Goal: Find specific page/section: Find specific page/section

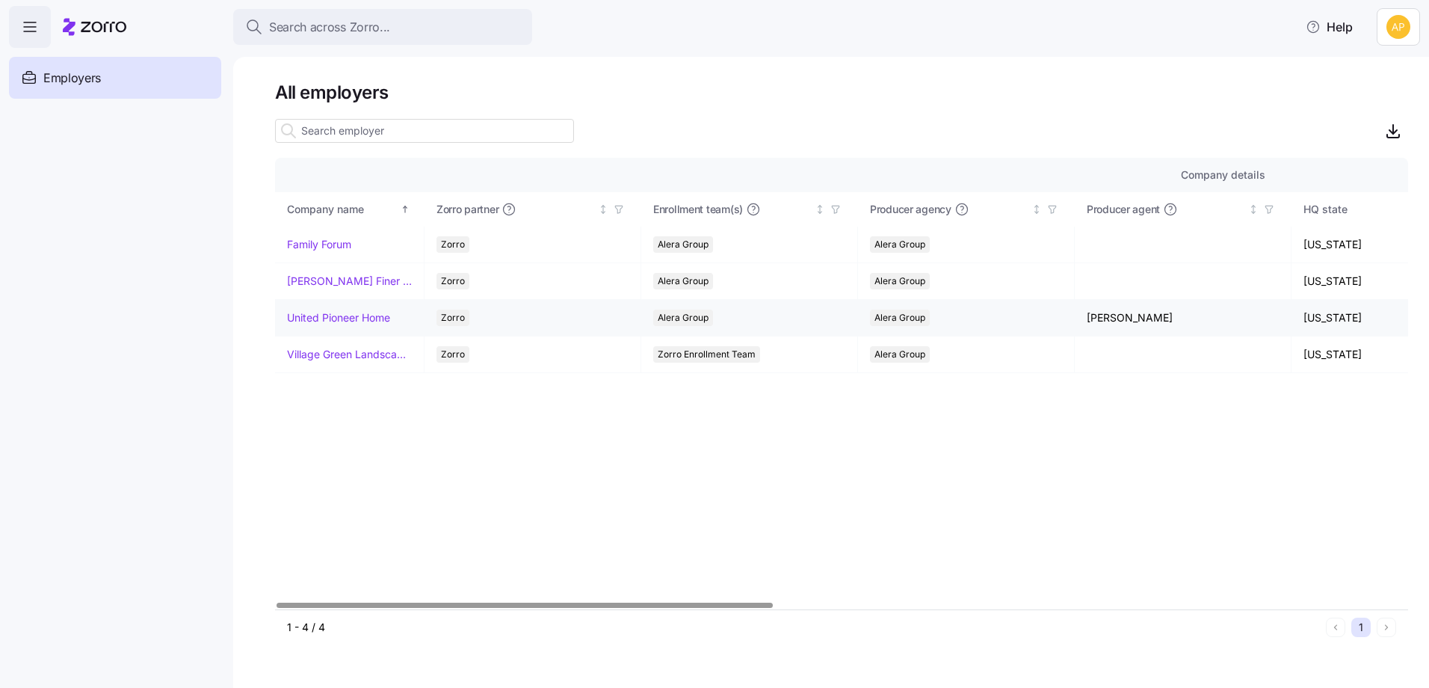
click at [315, 320] on link "United Pioneer Home" at bounding box center [338, 317] width 103 height 15
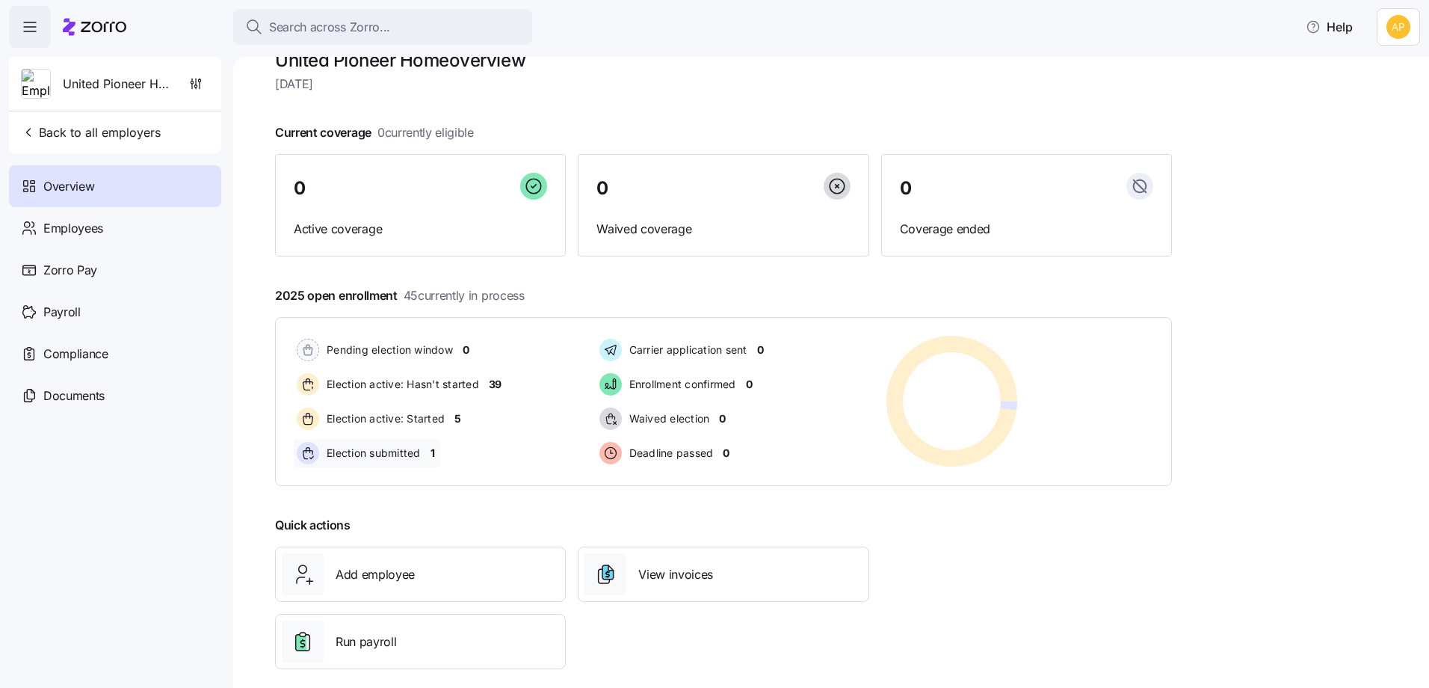
scroll to position [49, 0]
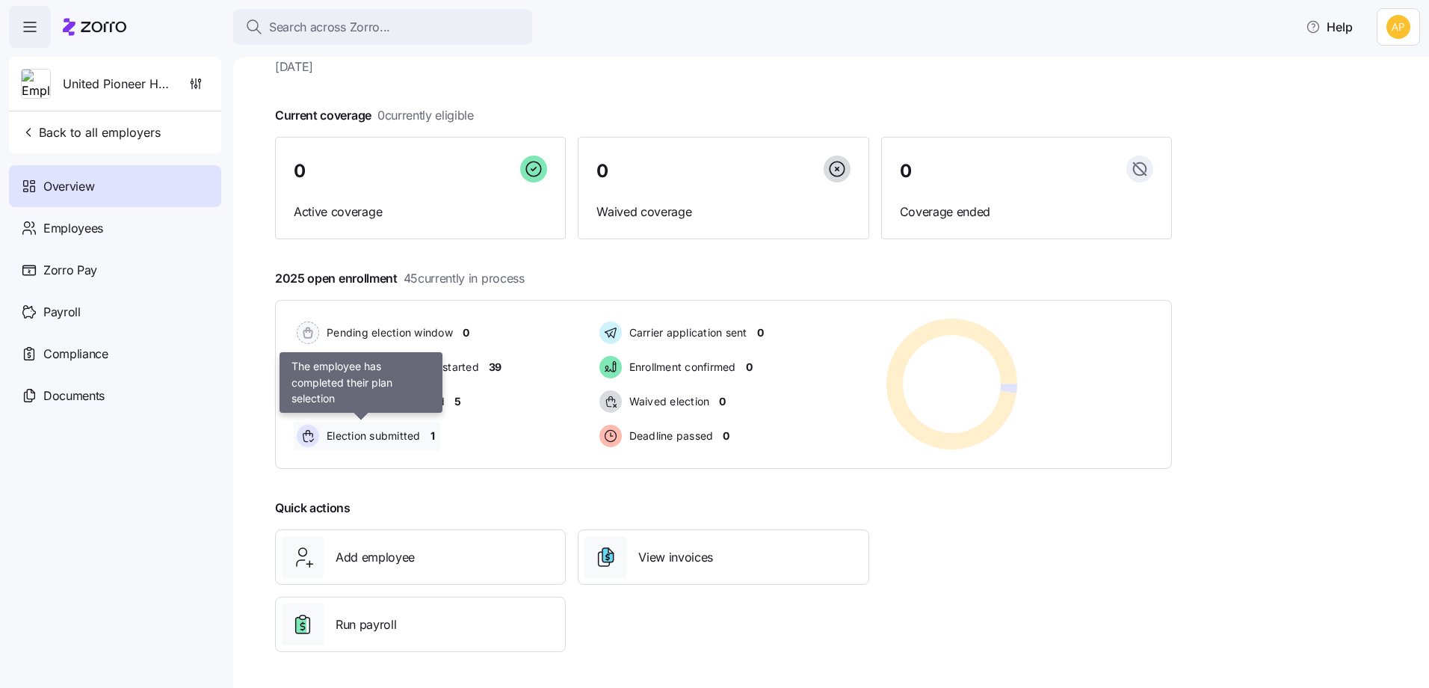
click at [386, 435] on span "Election submitted" at bounding box center [371, 435] width 99 height 15
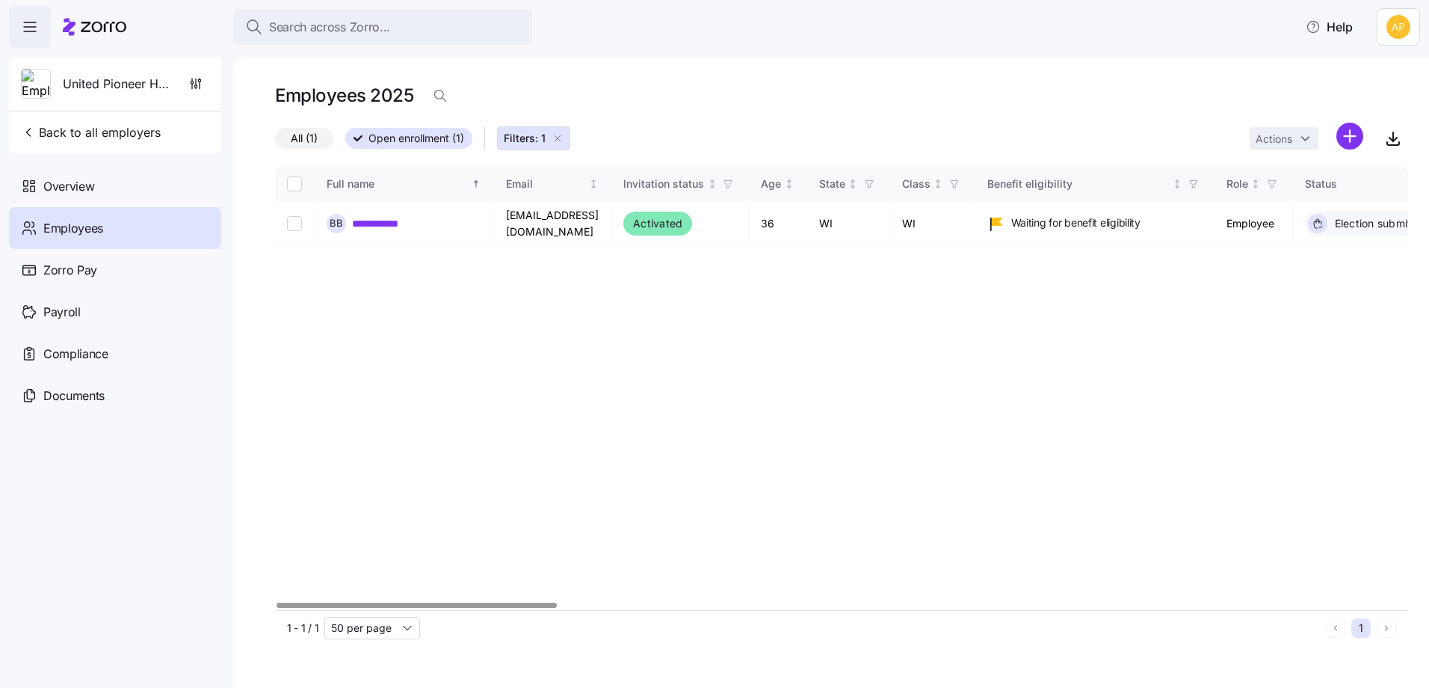
drag, startPoint x: 492, startPoint y: 600, endPoint x: 665, endPoint y: 599, distance: 173.4
click at [667, 599] on div "**********" at bounding box center [841, 388] width 1133 height 443
click at [275, 601] on div at bounding box center [841, 605] width 1133 height 9
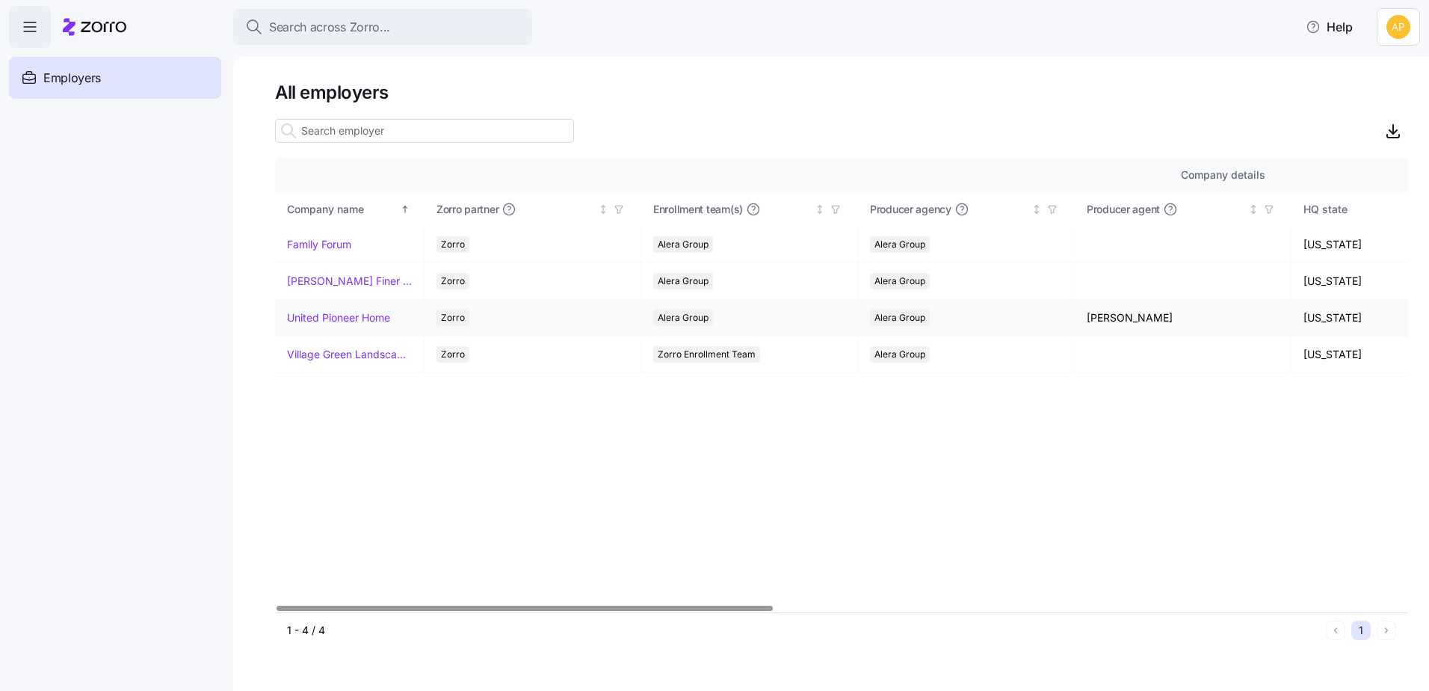
click at [342, 318] on link "United Pioneer Home" at bounding box center [338, 317] width 103 height 15
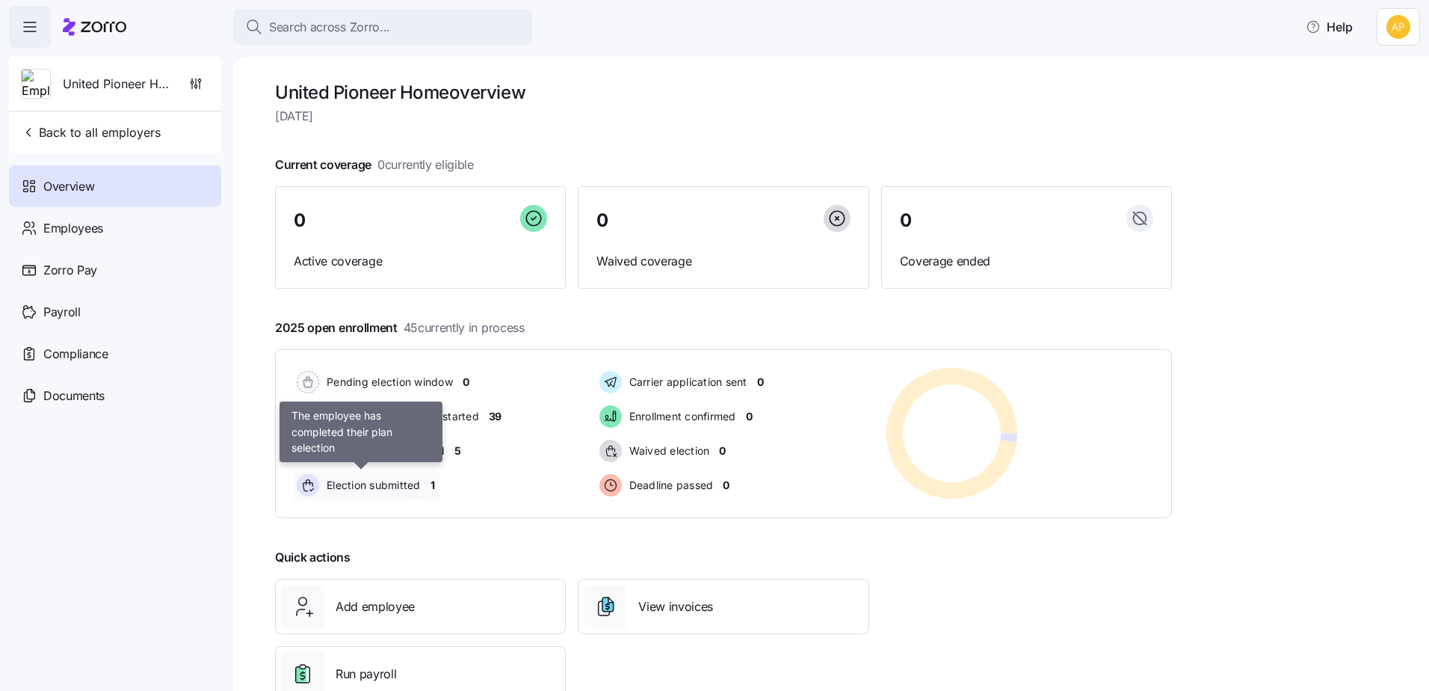
click at [399, 487] on span "Election submitted" at bounding box center [371, 485] width 99 height 15
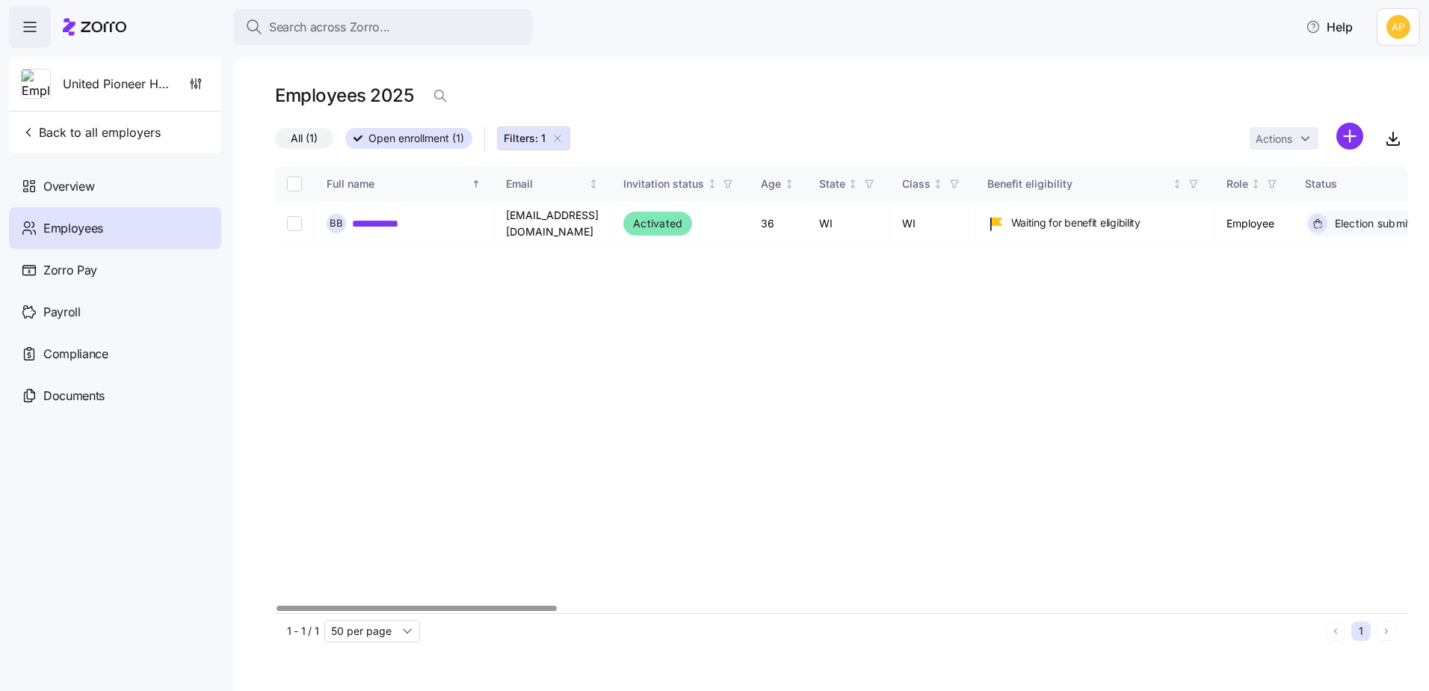
click at [398, 608] on div at bounding box center [417, 607] width 280 height 5
click at [400, 611] on div at bounding box center [417, 607] width 280 height 5
click at [87, 400] on span "Documents" at bounding box center [73, 395] width 61 height 19
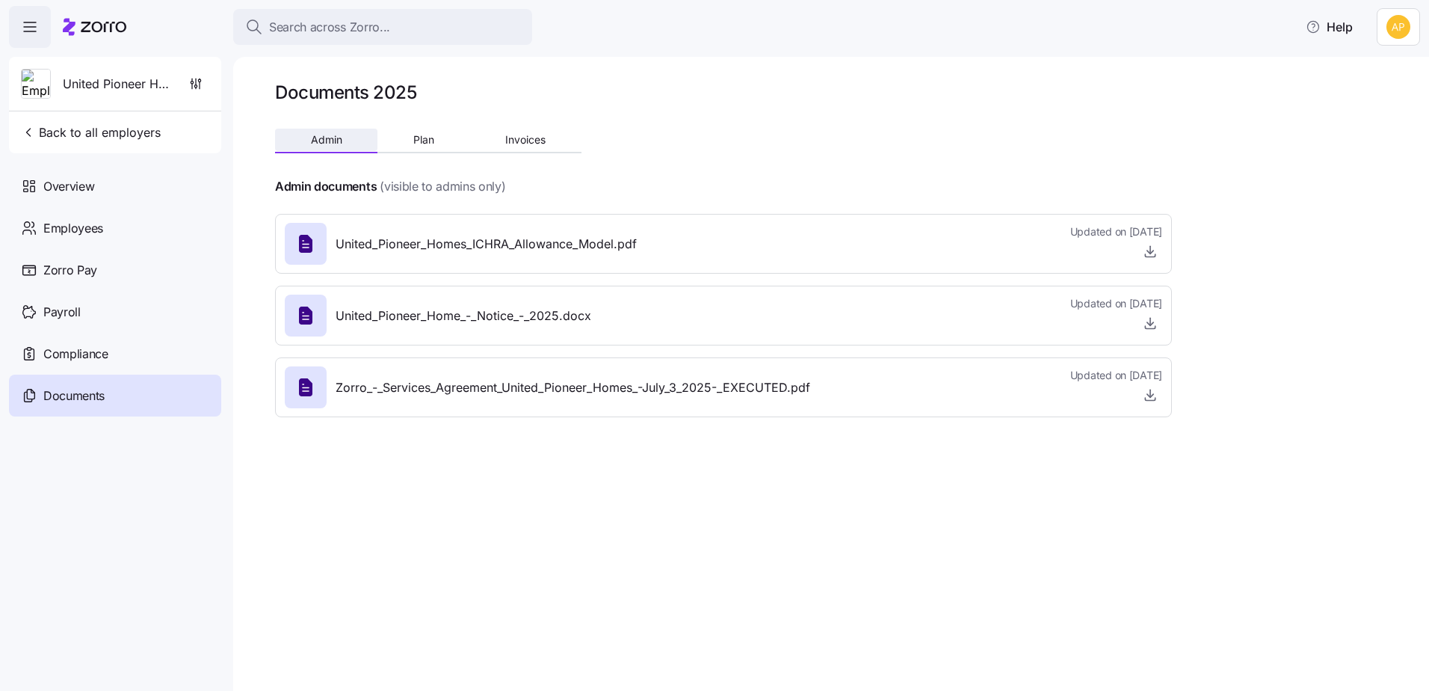
click at [321, 135] on span "Admin" at bounding box center [326, 140] width 31 height 10
